Goal: Information Seeking & Learning: Learn about a topic

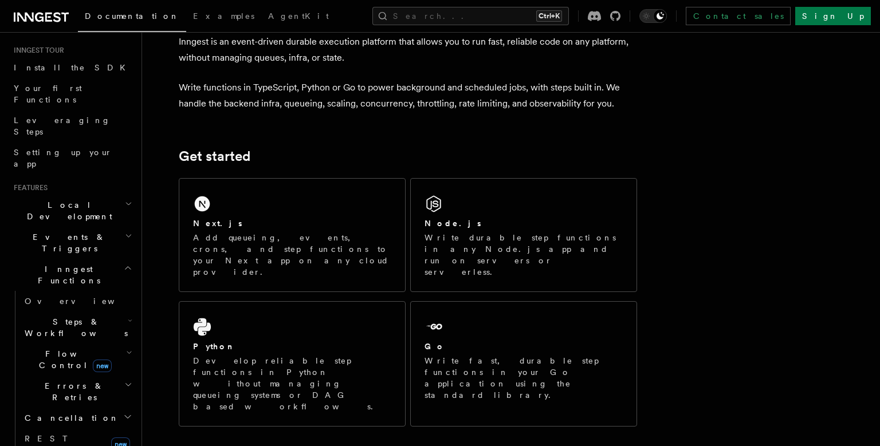
scroll to position [132, 0]
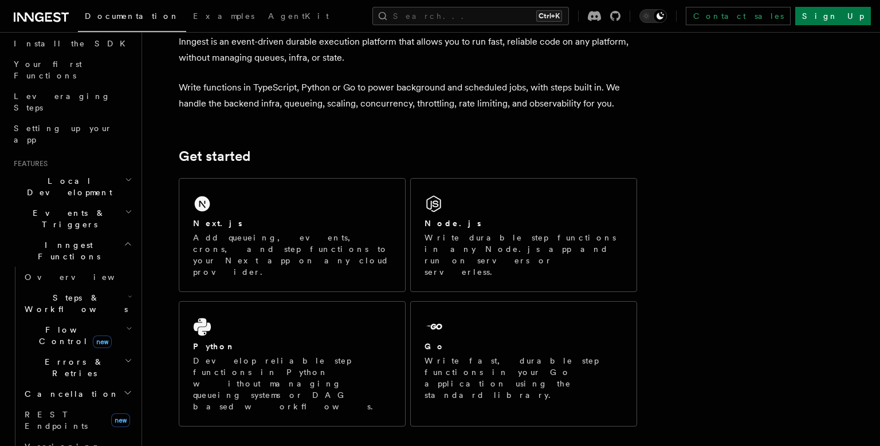
click at [97, 235] on h2 "Inngest Functions" at bounding box center [72, 251] width 126 height 32
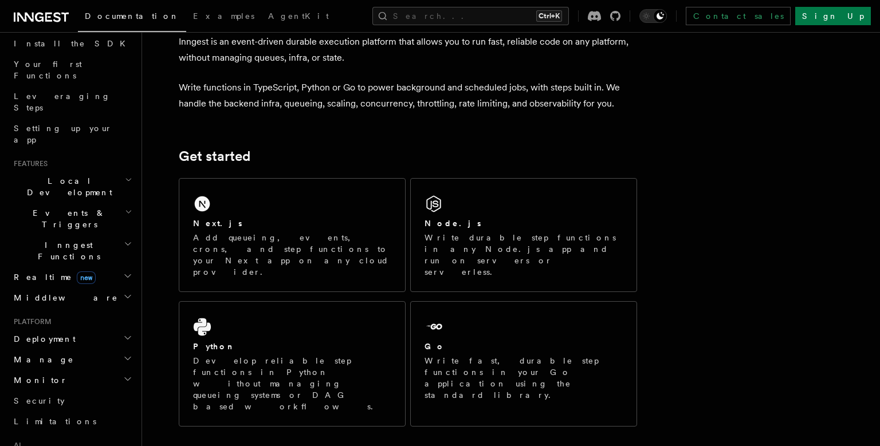
click at [100, 235] on h2 "Inngest Functions" at bounding box center [72, 251] width 126 height 32
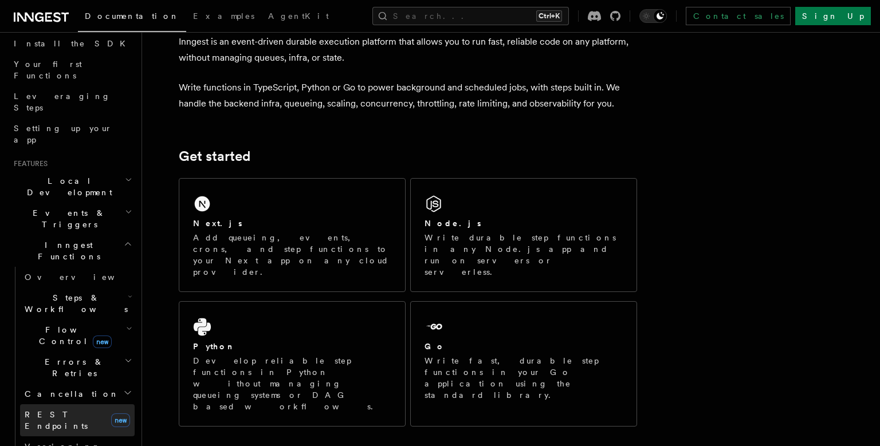
click at [88, 405] on link "REST Endpoints new" at bounding box center [77, 421] width 115 height 32
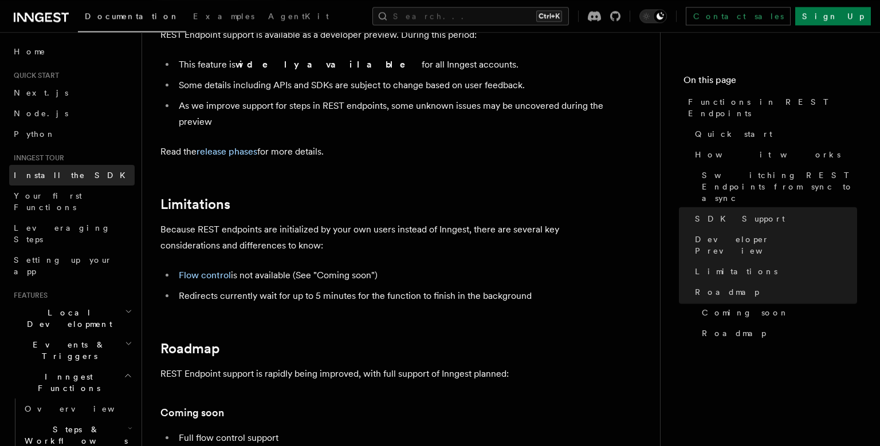
scroll to position [1777, 0]
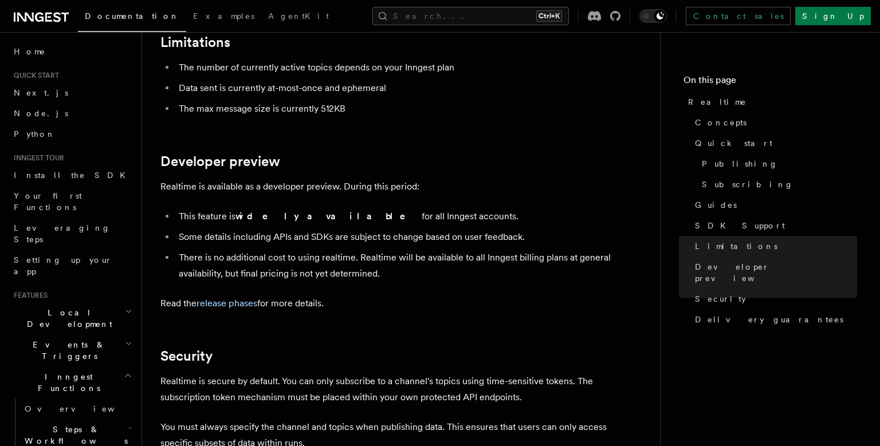
scroll to position [3202, 0]
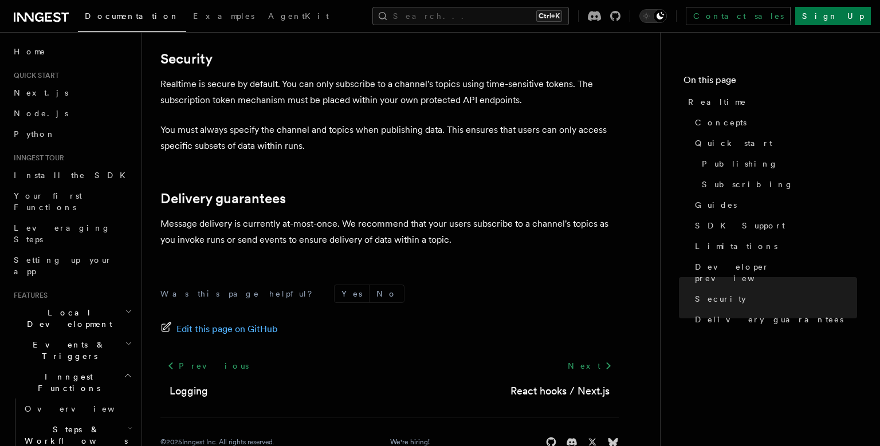
click at [346, 262] on div "Was this page helpful? Yes No Edit this page on GitHub Previous Logging Next Re…" at bounding box center [389, 369] width 458 height 214
click at [351, 262] on div "Was this page helpful? Yes No Edit this page on GitHub Previous Logging Next Re…" at bounding box center [389, 369] width 458 height 214
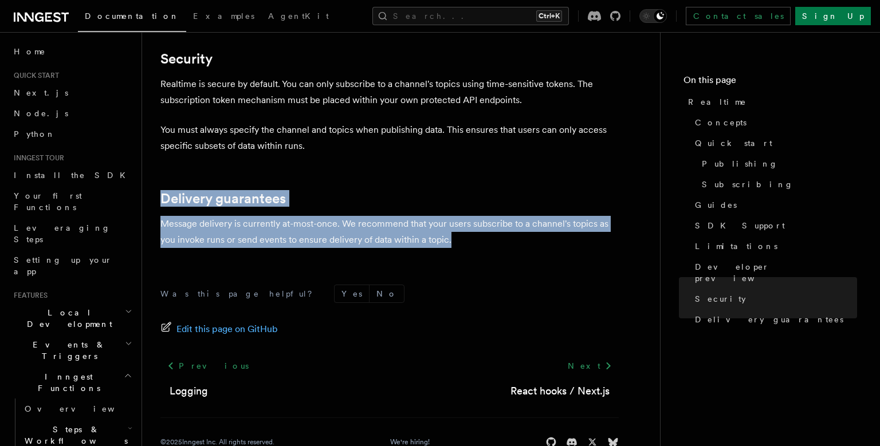
drag, startPoint x: 174, startPoint y: 84, endPoint x: 474, endPoint y: 221, distance: 330.3
copy article "Delivery guarantees Message delivery is currently at-most-once. We recommend th…"
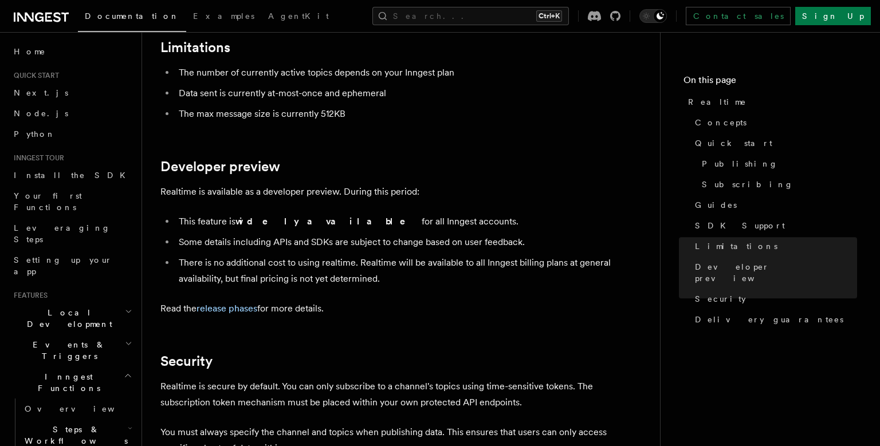
click at [503, 255] on li "There is no additional cost to using realtime. Realtime will be available to al…" at bounding box center [397, 271] width 444 height 32
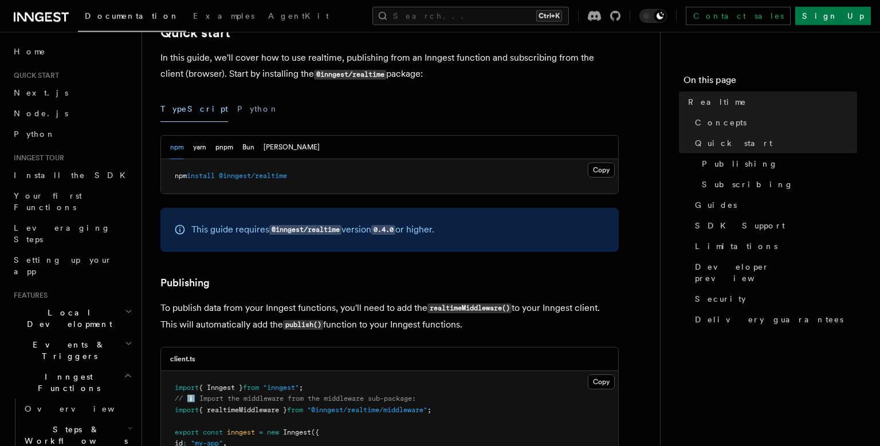
scroll to position [544, 0]
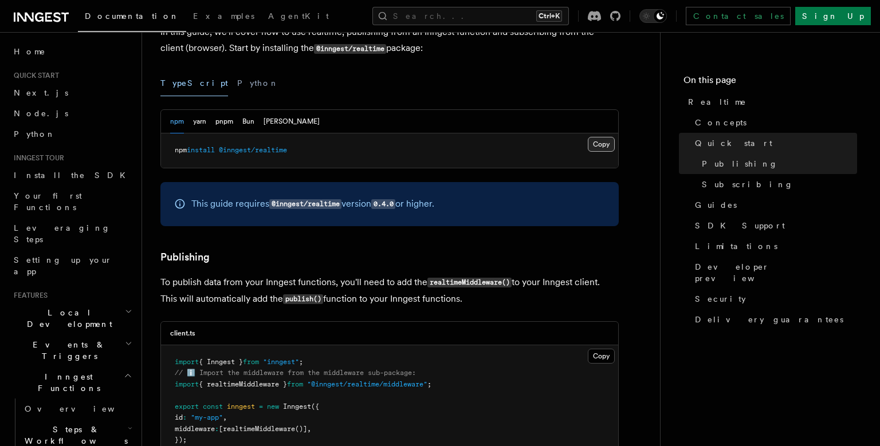
click at [601, 154] on pre "npm install @inngest/realtime" at bounding box center [389, 151] width 457 height 34
click at [607, 146] on button "Copy Copied" at bounding box center [601, 144] width 27 height 15
click at [610, 145] on button "Copy Copied" at bounding box center [601, 144] width 27 height 15
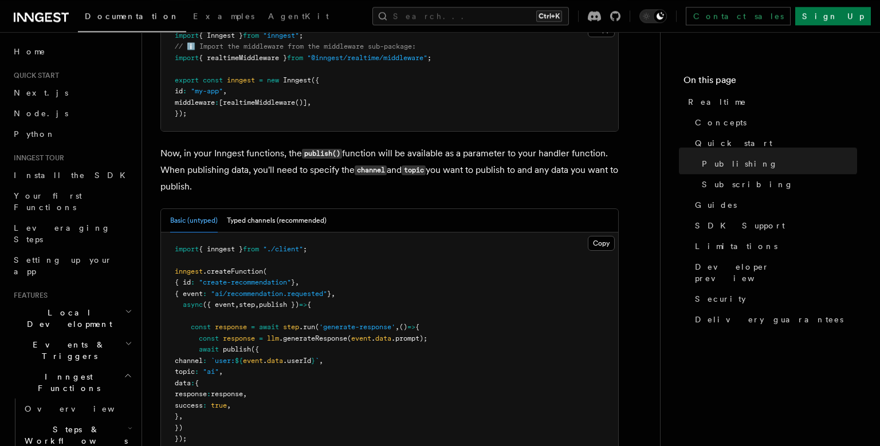
scroll to position [908, 0]
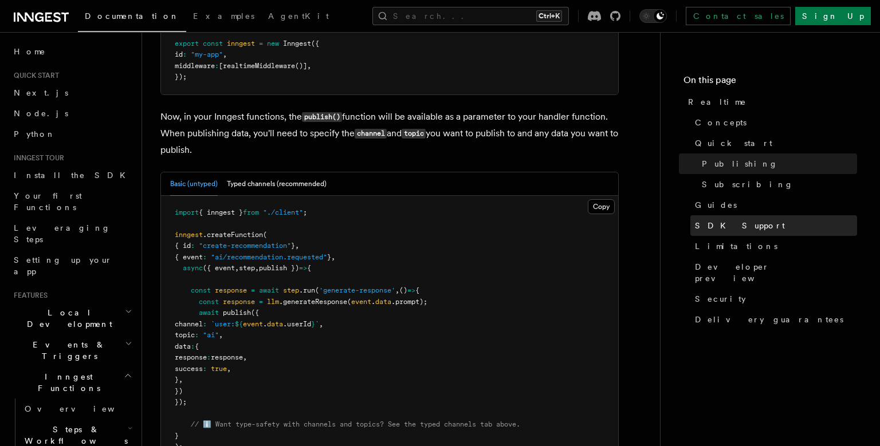
click at [709, 228] on span "SDK Support" at bounding box center [740, 225] width 90 height 11
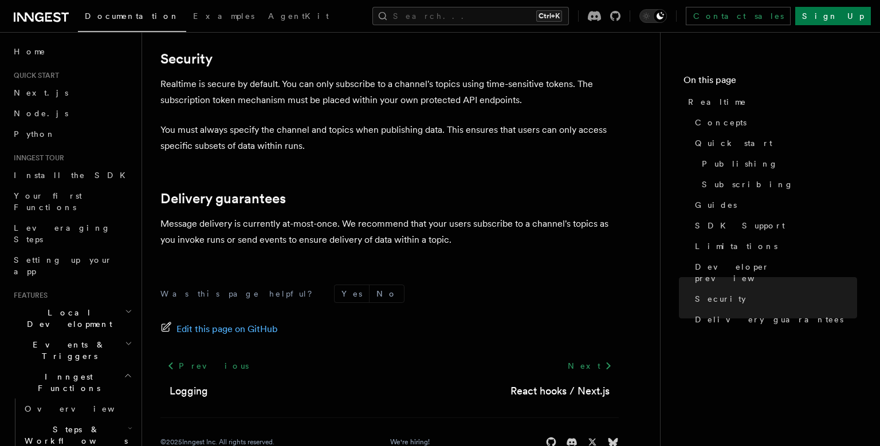
click at [86, 335] on h2 "Events & Triggers" at bounding box center [72, 351] width 126 height 32
click at [87, 335] on h2 "Events & Triggers" at bounding box center [72, 351] width 126 height 32
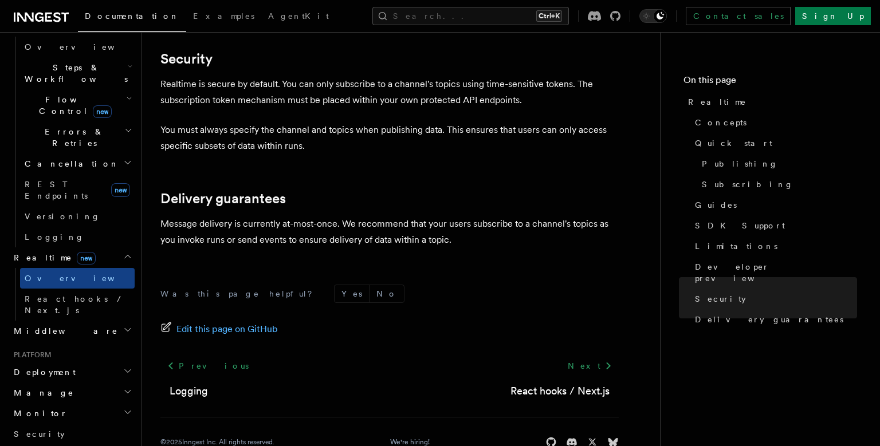
scroll to position [958, 0]
